Goal: Task Accomplishment & Management: Manage account settings

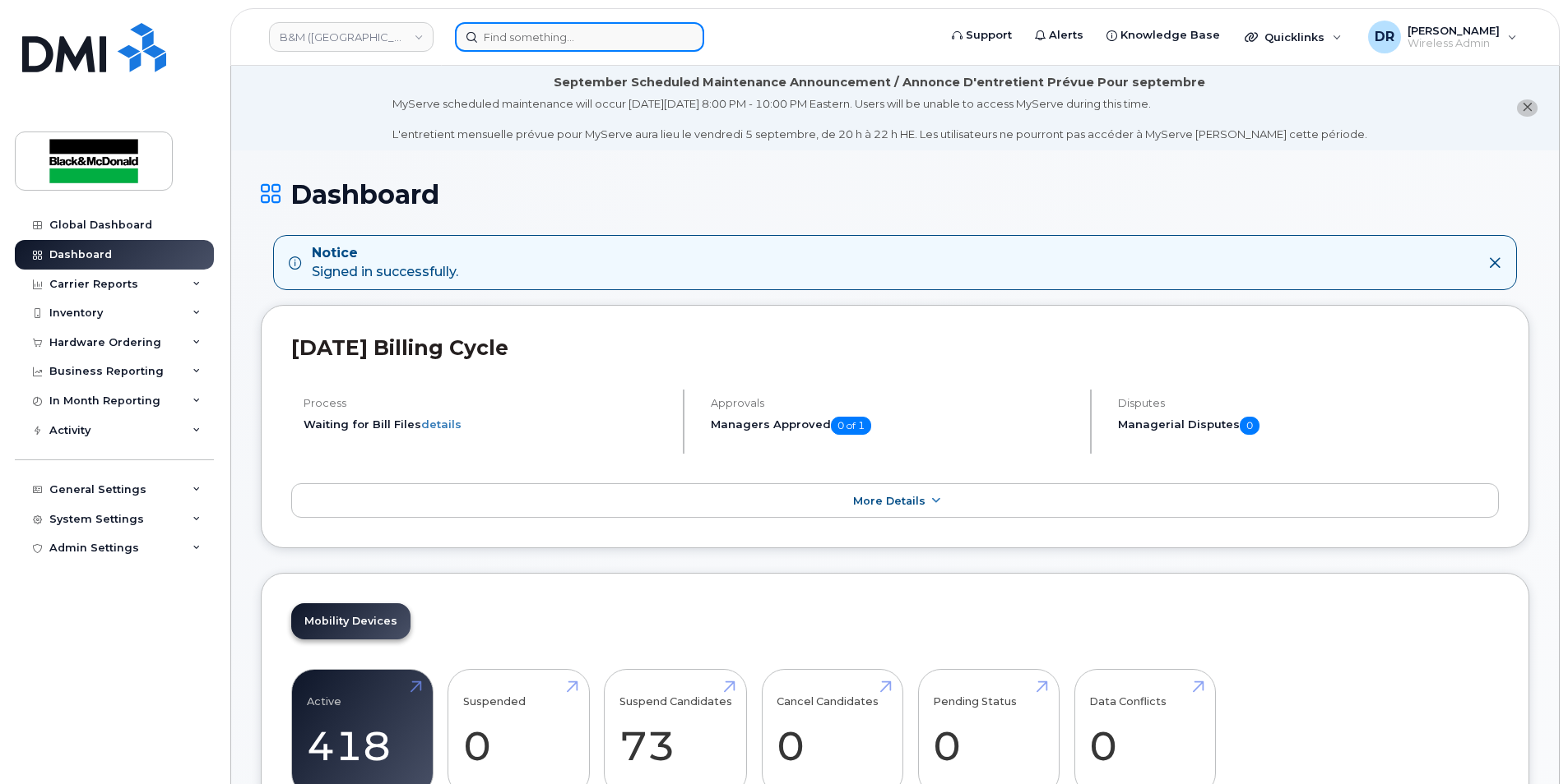
click at [556, 38] on input at bounding box center [580, 36] width 249 height 30
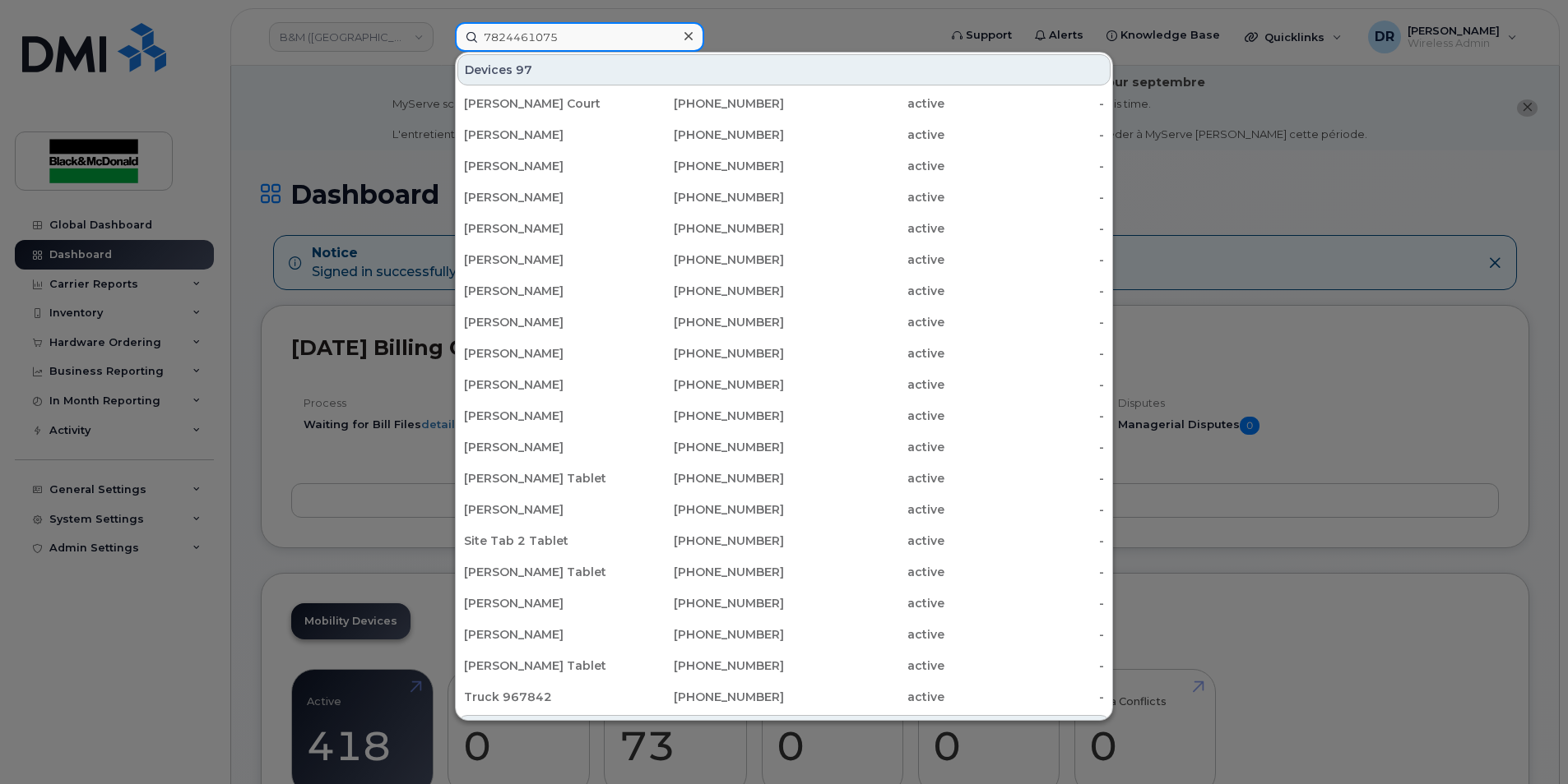
type input "7824461075"
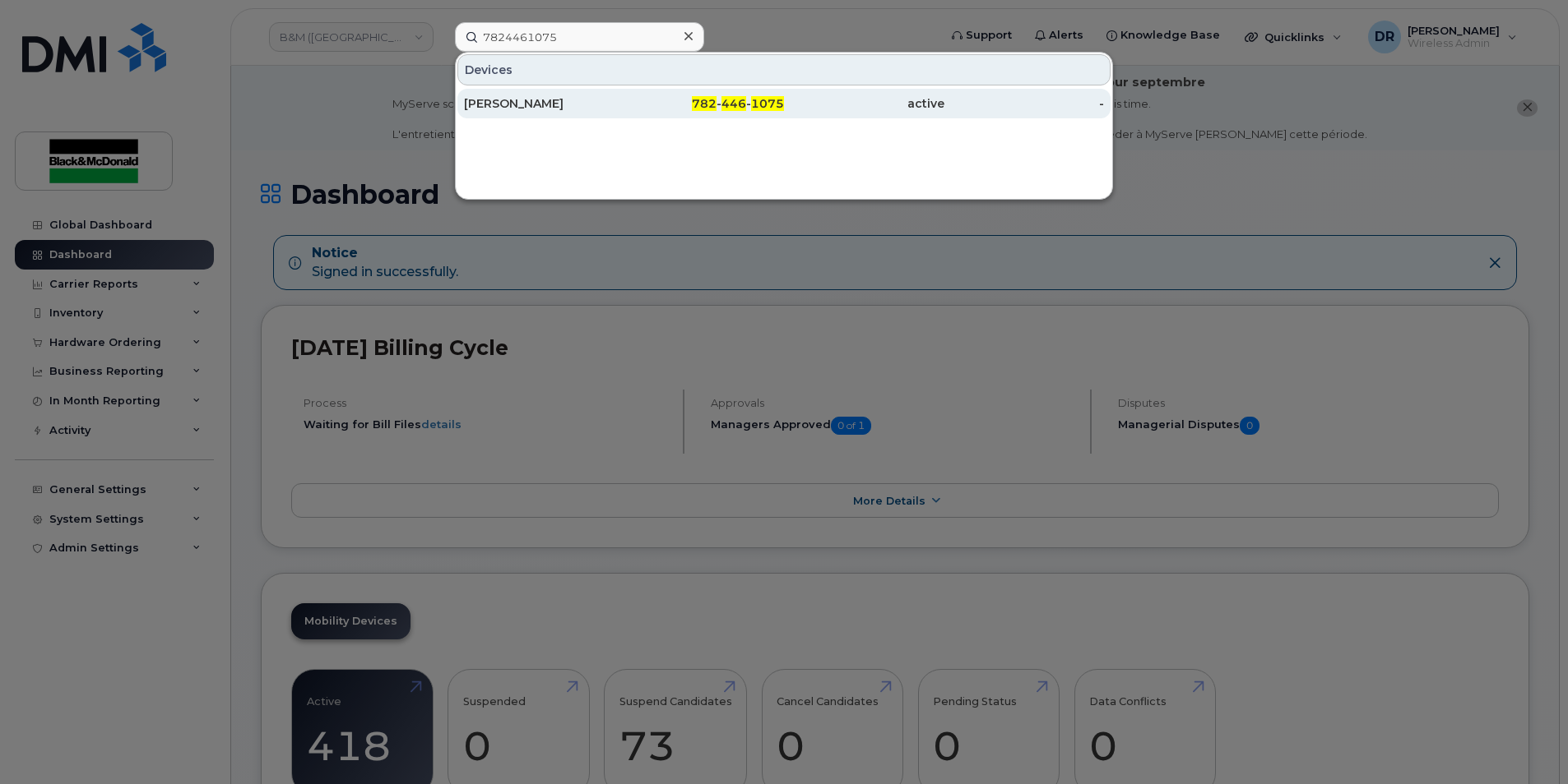
click at [525, 102] on div "[PERSON_NAME]" at bounding box center [544, 104] width 160 height 16
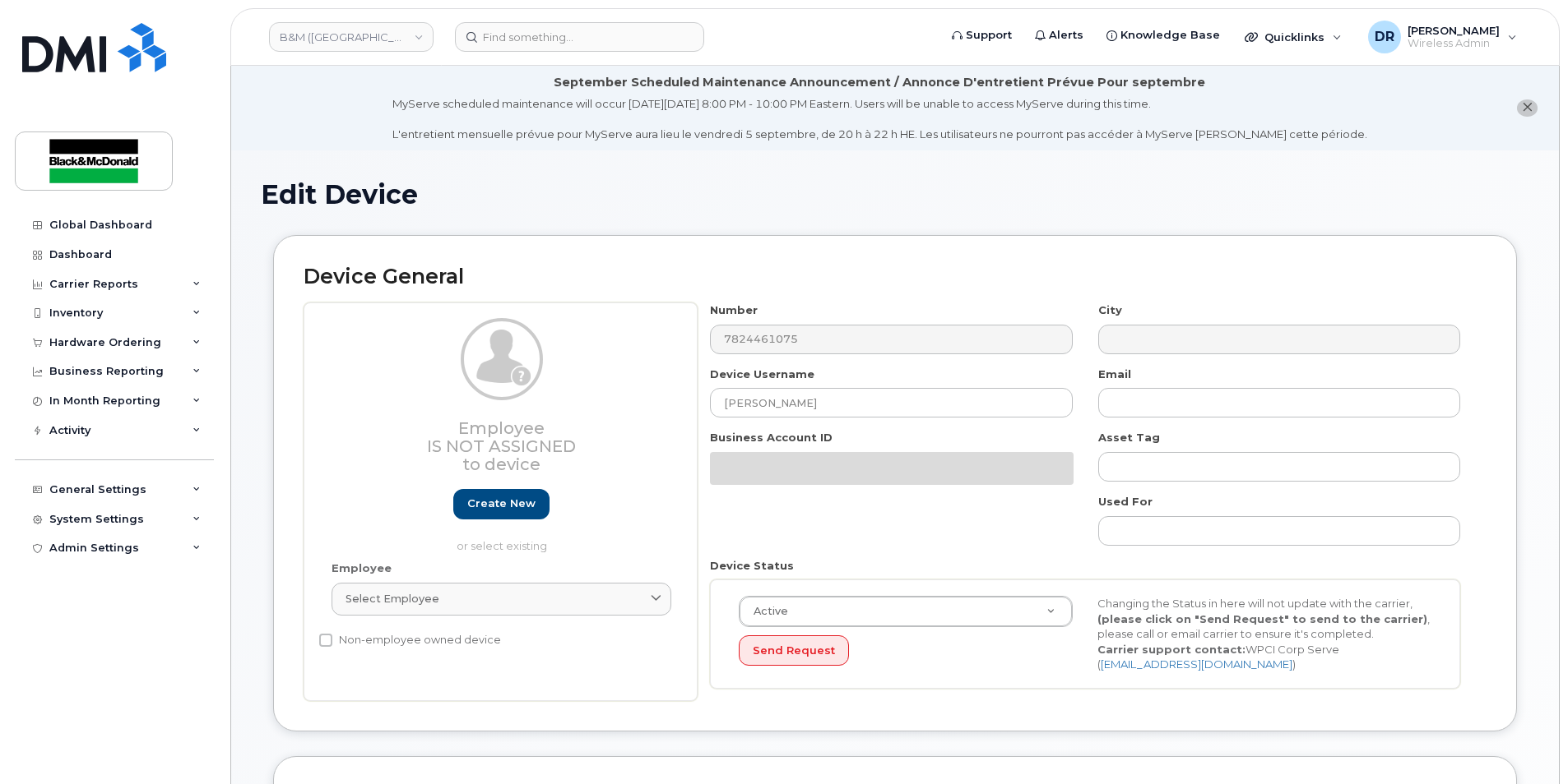
select select "91377"
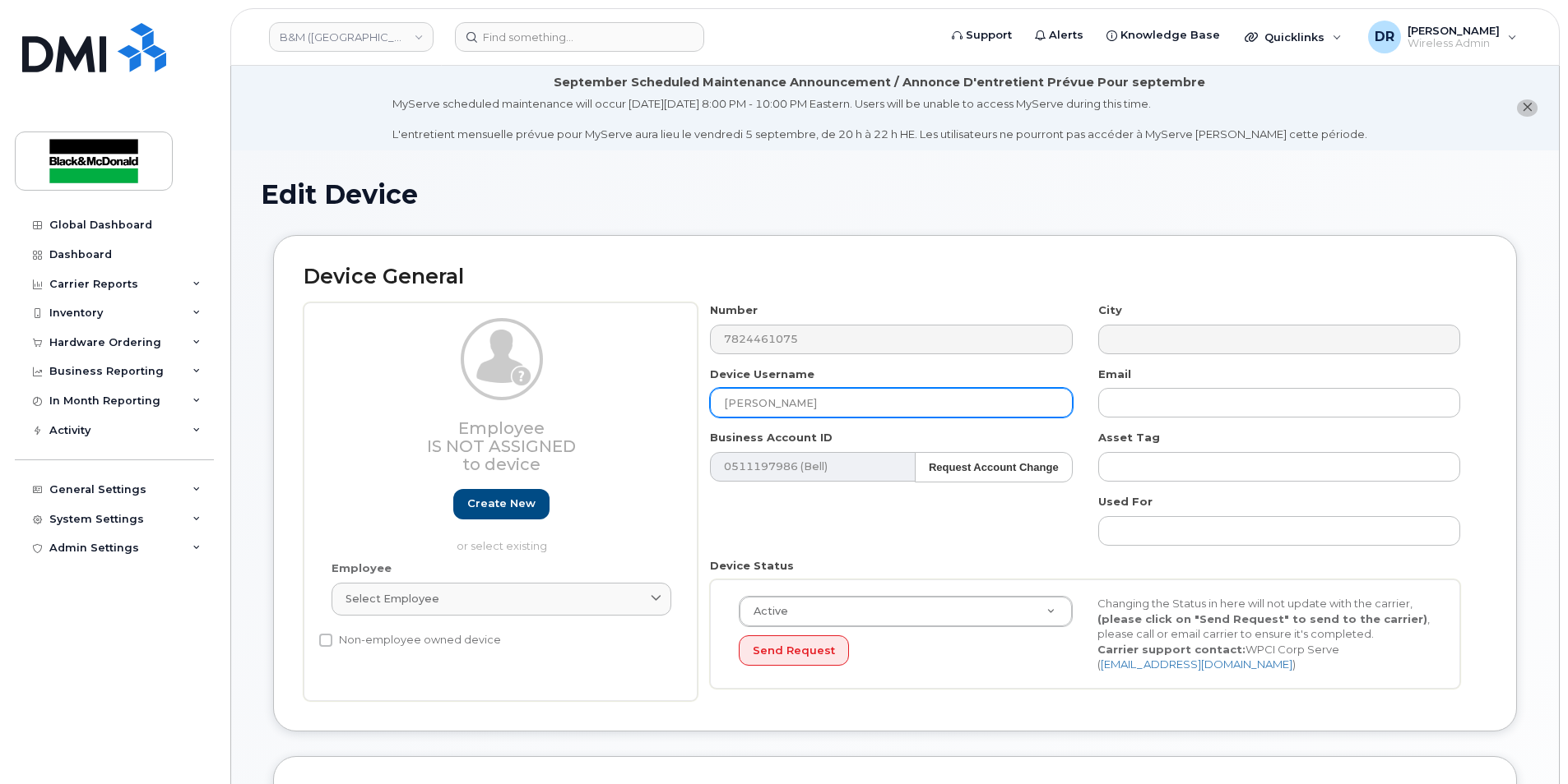
drag, startPoint x: 843, startPoint y: 407, endPoint x: 409, endPoint y: 412, distance: 434.0
click at [409, 412] on div "Employee Is not assigned to device Create new or select existing Employee Selec…" at bounding box center [895, 502] width 1183 height 398
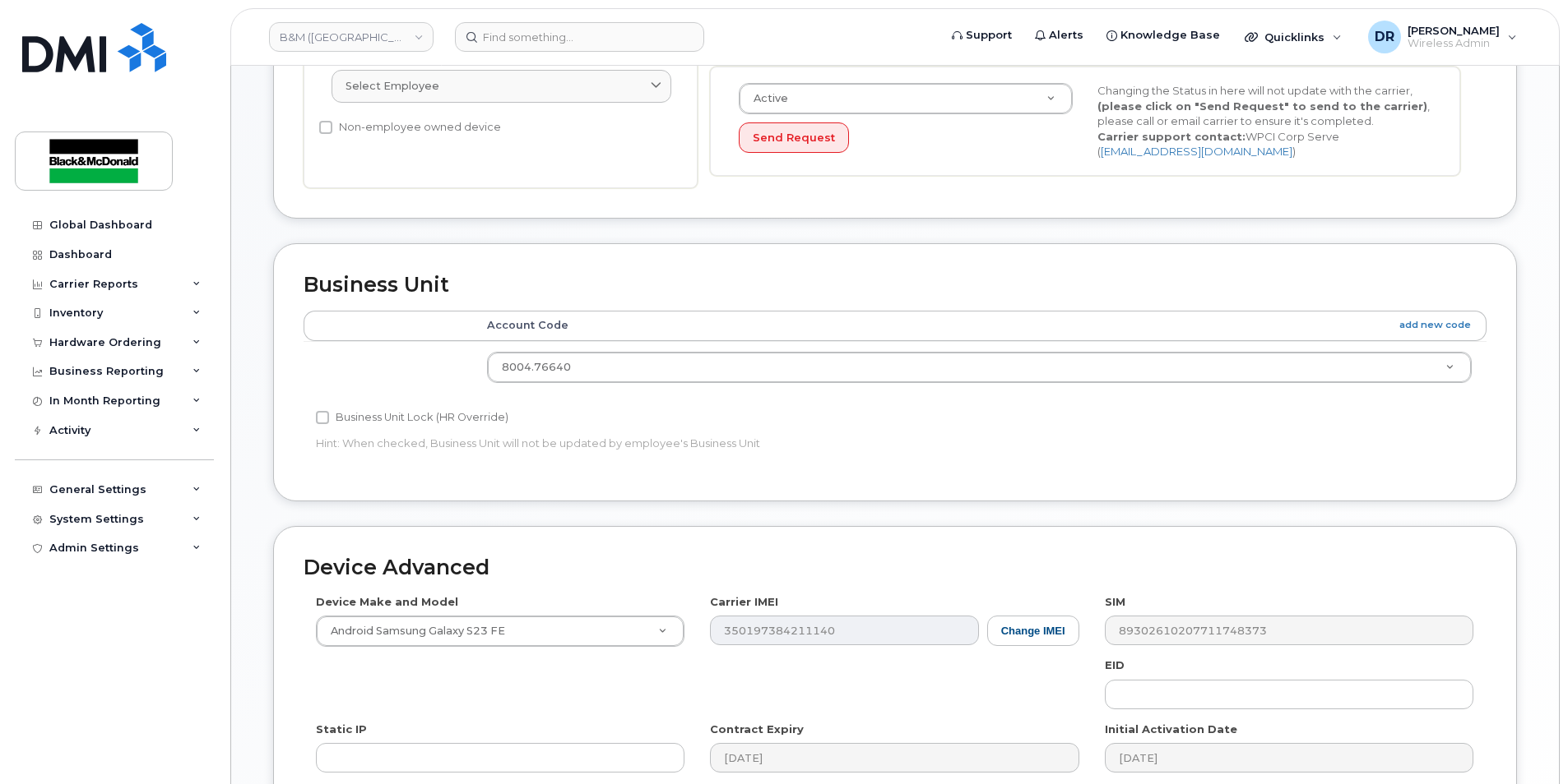
scroll to position [746, 0]
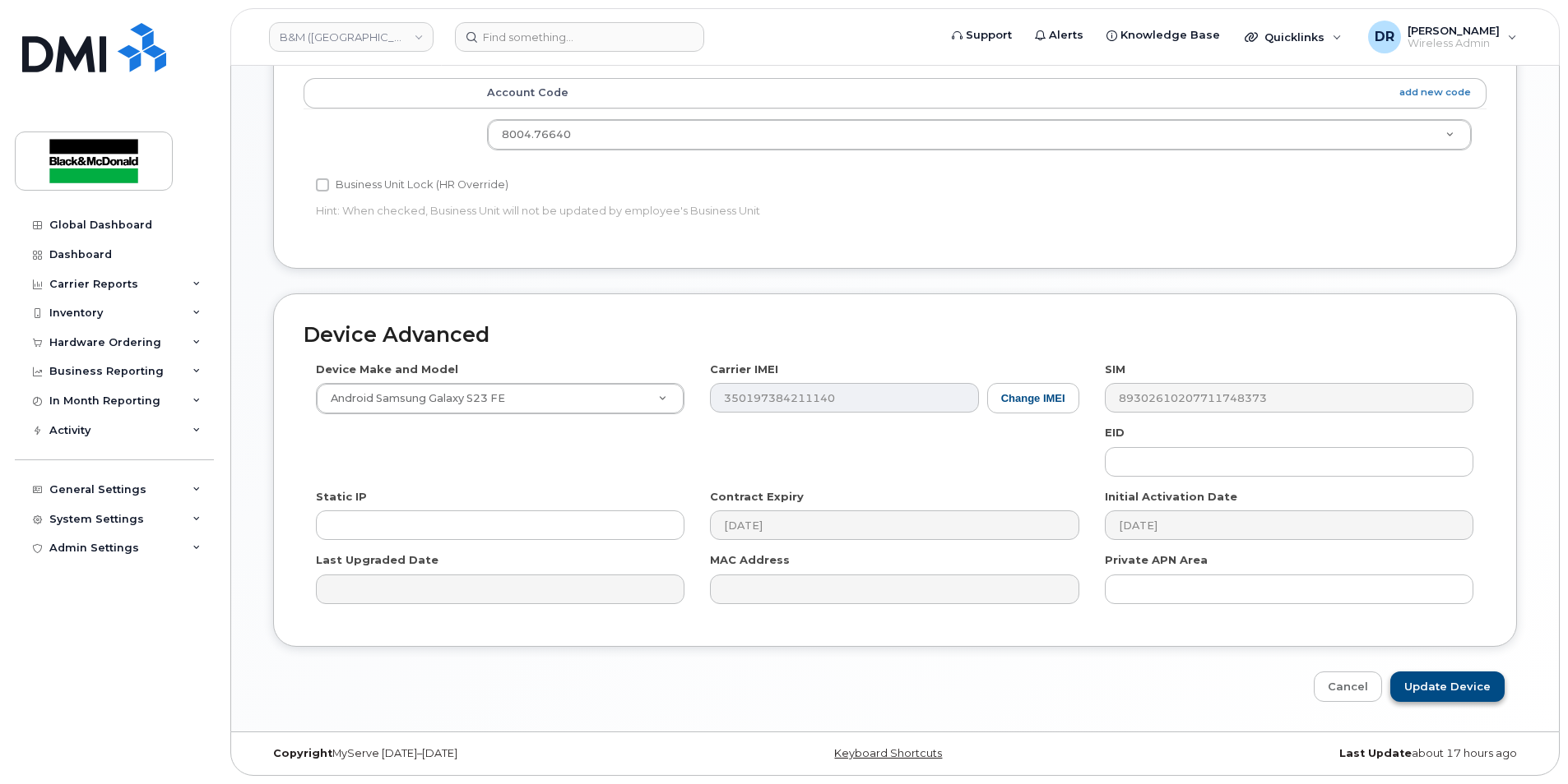
type input "David Porteous"
click at [1427, 686] on input "Update Device" at bounding box center [1448, 686] width 115 height 30
type input "Saving..."
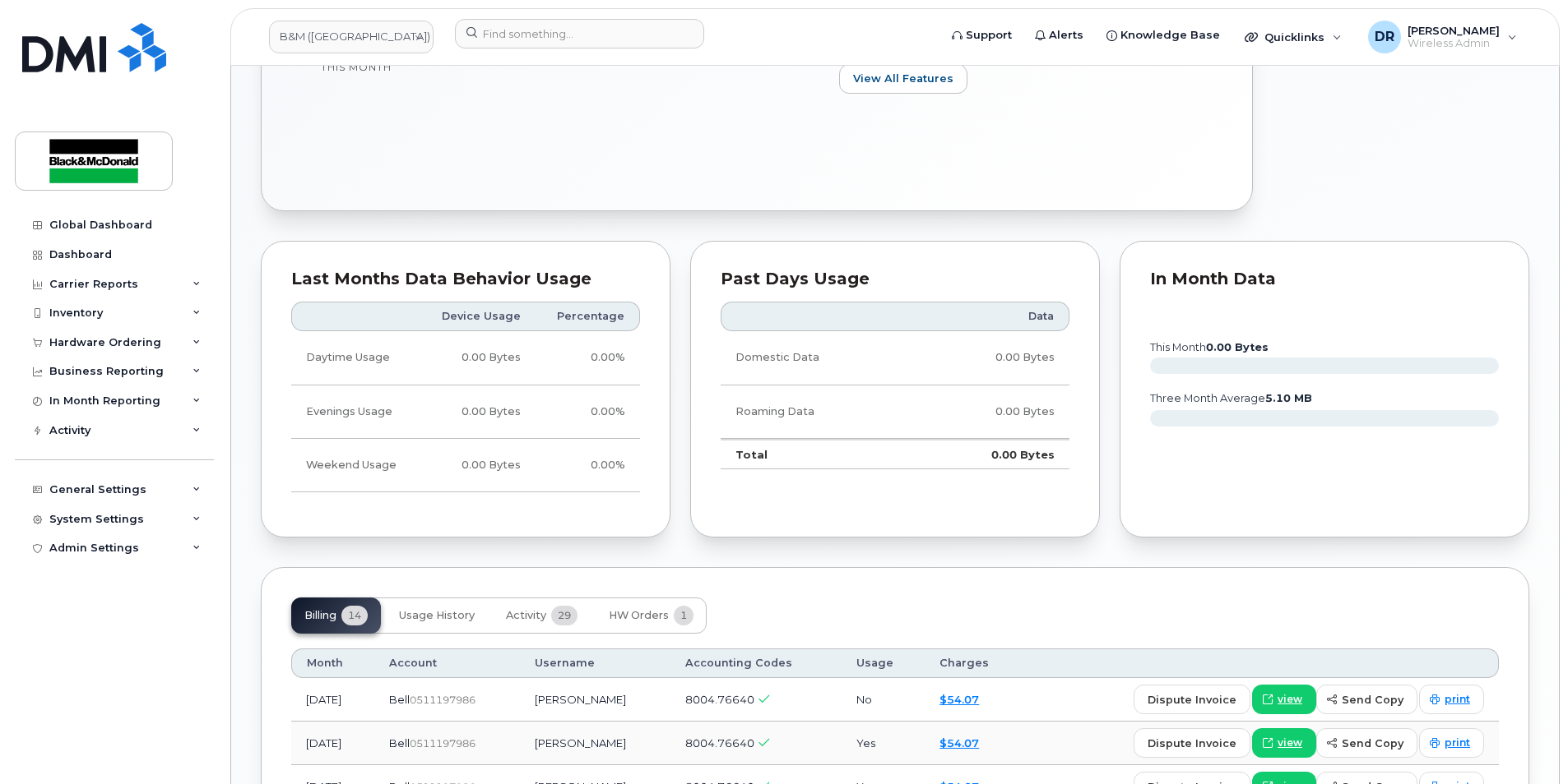
scroll to position [576, 0]
